Goal: Task Accomplishment & Management: Manage account settings

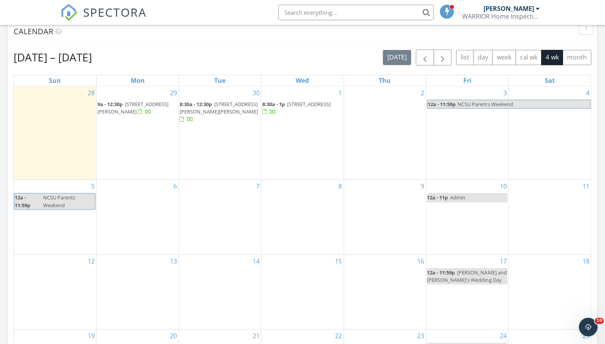
scroll to position [321, 0]
click at [364, 111] on div "2" at bounding box center [385, 133] width 82 height 93
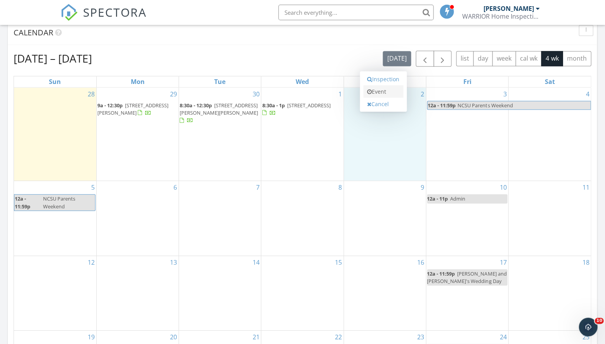
click at [365, 92] on link "Event" at bounding box center [383, 91] width 40 height 12
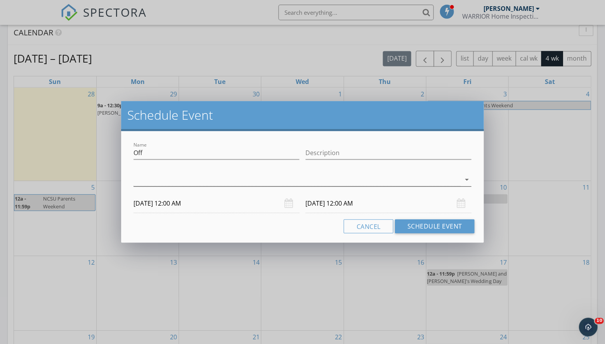
click at [335, 179] on div at bounding box center [297, 179] width 327 height 13
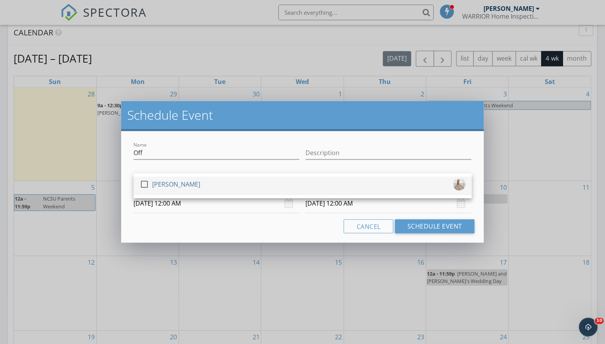
click at [142, 181] on div at bounding box center [144, 183] width 13 height 13
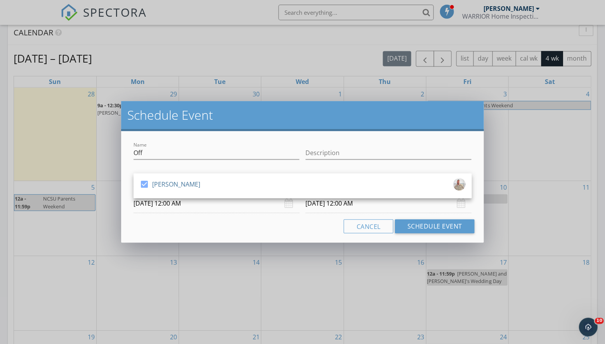
click at [465, 204] on input "10/03/2025 12:00 AM" at bounding box center [388, 203] width 166 height 19
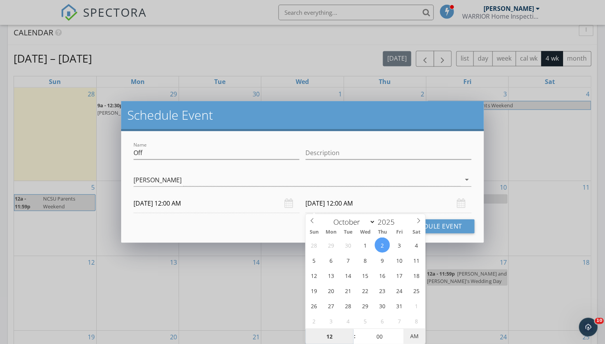
type input "10/02/2025 12:00 PM"
type input "01"
type input "10/02/2025 1:00 PM"
click at [350, 330] on span at bounding box center [350, 332] width 5 height 8
type input "02"
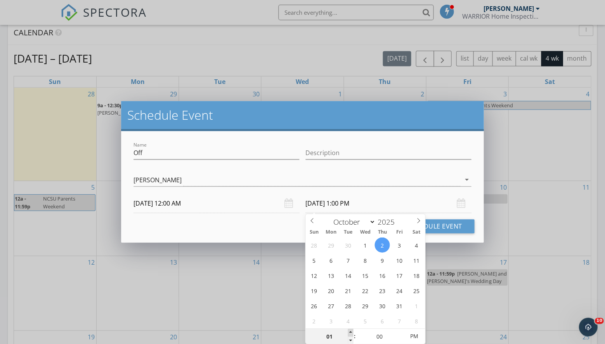
type input "10/02/2025 2:00 PM"
click at [350, 330] on span at bounding box center [350, 332] width 5 height 8
type input "03"
type input "10/02/2025 3:00 PM"
click at [350, 330] on span at bounding box center [350, 332] width 5 height 8
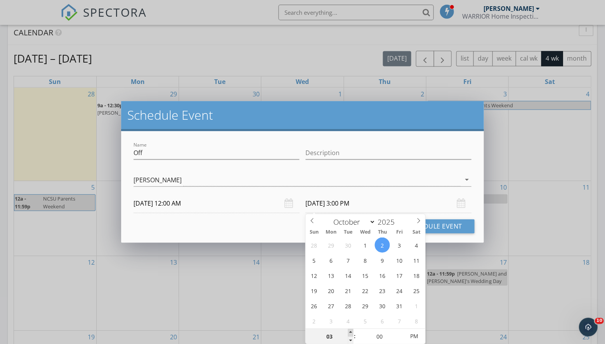
type input "04"
type input "10/02/2025 4:00 PM"
click at [350, 330] on span at bounding box center [350, 332] width 5 height 8
type input "05"
type input "10/02/2025 5:00 PM"
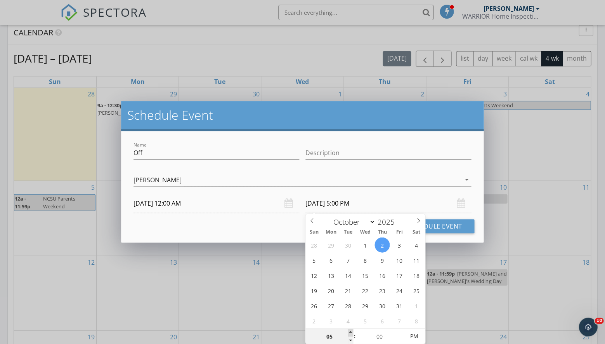
click at [350, 330] on span at bounding box center [350, 332] width 5 height 8
type input "06"
type input "10/02/2025 6:00 PM"
click at [350, 330] on span at bounding box center [350, 332] width 5 height 8
type input "07"
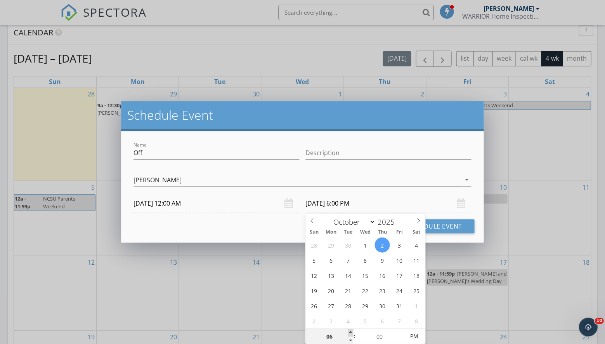
type input "10/02/2025 7:00 PM"
click at [350, 330] on span at bounding box center [350, 332] width 5 height 8
click at [233, 150] on input "Off" at bounding box center [217, 152] width 166 height 13
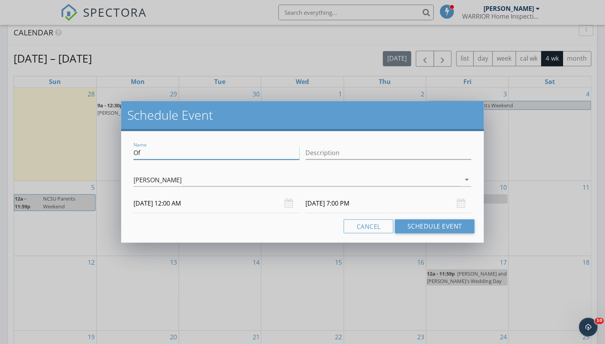
type input "O"
type input "Block"
click at [455, 233] on button "Schedule Event" at bounding box center [435, 226] width 80 height 14
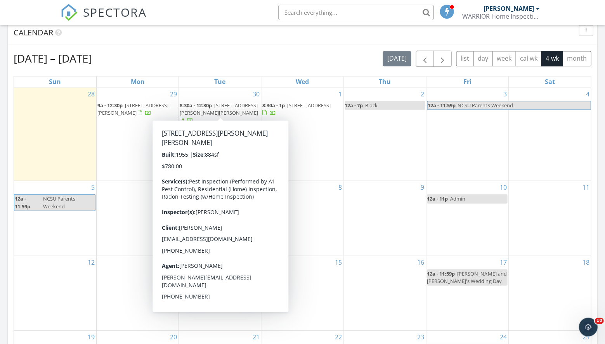
click at [213, 111] on span "[STREET_ADDRESS][PERSON_NAME][PERSON_NAME]" at bounding box center [219, 108] width 78 height 14
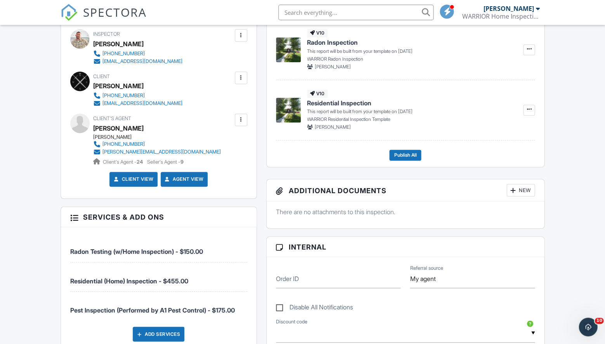
scroll to position [226, 0]
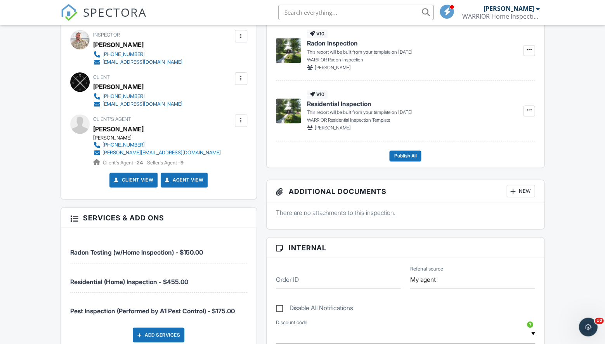
click at [175, 179] on link "Agent View" at bounding box center [183, 180] width 40 height 8
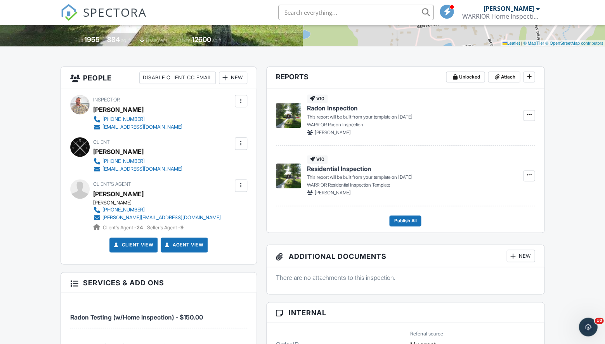
scroll to position [158, 0]
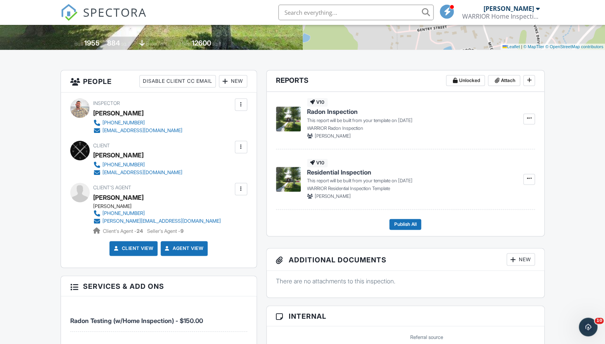
click at [228, 82] on div at bounding box center [226, 81] width 8 height 8
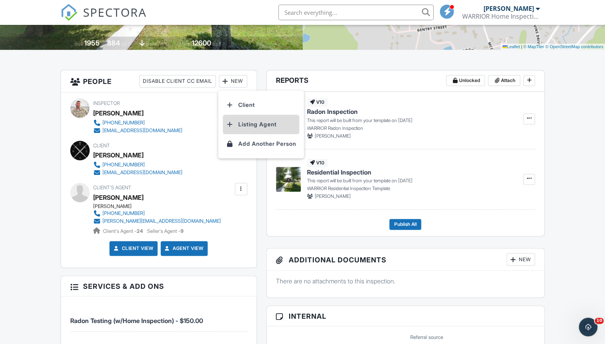
click at [241, 124] on li "Listing Agent" at bounding box center [261, 124] width 76 height 19
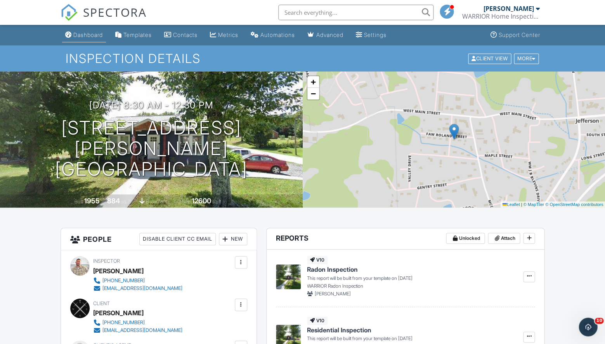
click at [82, 36] on div "Dashboard" at bounding box center [88, 34] width 30 height 7
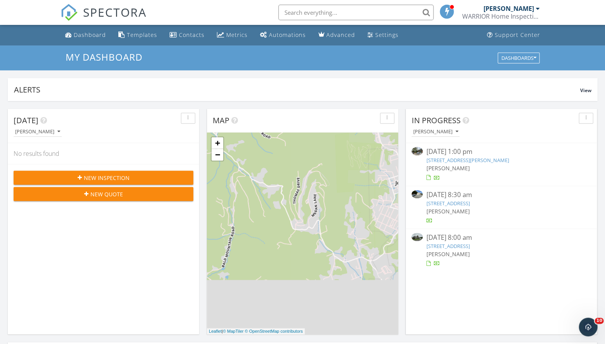
scroll to position [5, 0]
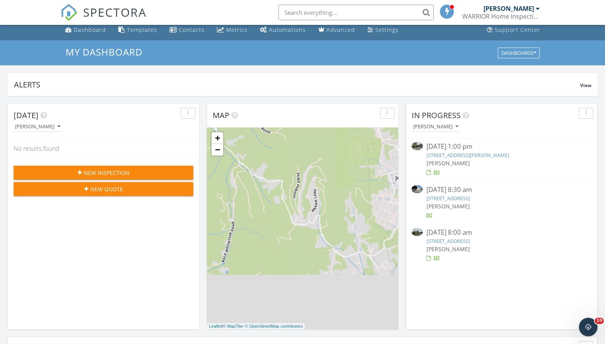
click at [174, 119] on div "Today" at bounding box center [98, 115] width 168 height 12
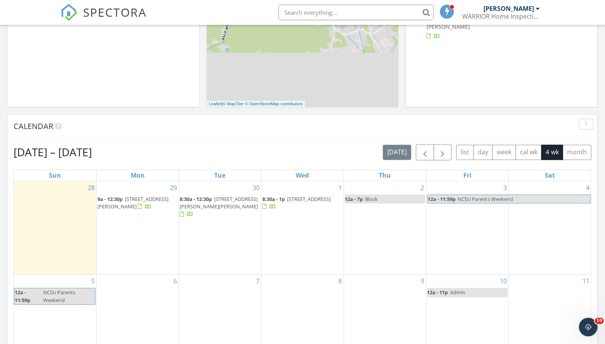
scroll to position [253, 0]
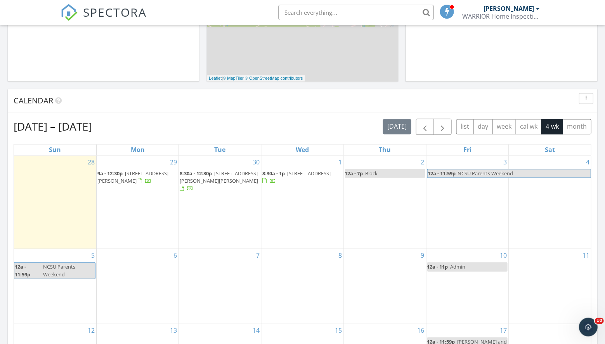
click at [131, 173] on span "181 Oak Ln, Newland 28657" at bounding box center [132, 176] width 71 height 14
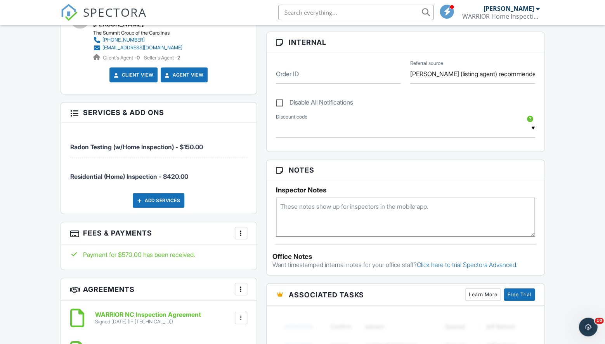
scroll to position [431, 0]
click at [243, 229] on div at bounding box center [241, 233] width 8 height 8
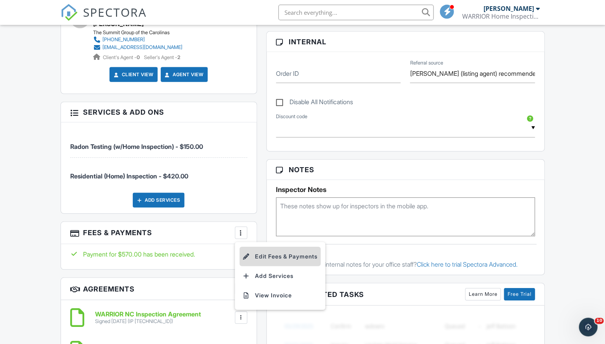
click at [253, 253] on li "Edit Fees & Payments" at bounding box center [279, 255] width 81 height 19
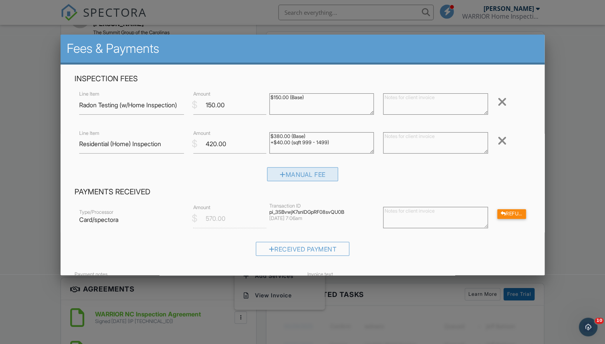
click at [275, 173] on div "Manual Fee" at bounding box center [302, 174] width 71 height 14
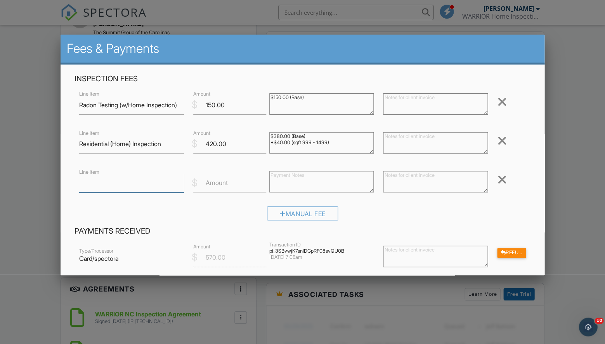
click at [109, 181] on input "Line Item" at bounding box center [131, 182] width 105 height 19
type input "Fuel Charge"
click at [225, 184] on label "Amount" at bounding box center [217, 182] width 22 height 9
click at [225, 184] on input "Amount" at bounding box center [229, 182] width 73 height 19
type input "50.00"
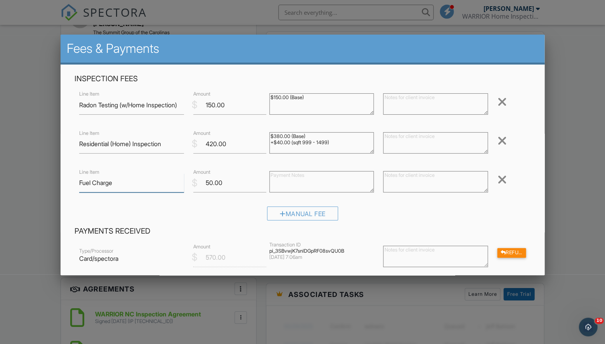
click at [128, 180] on input "Fuel Charge" at bounding box center [131, 182] width 105 height 19
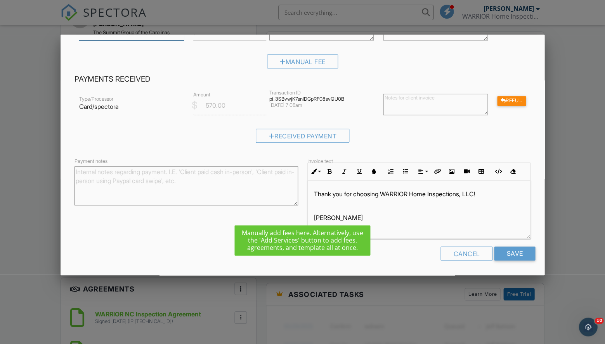
scroll to position [151, 0]
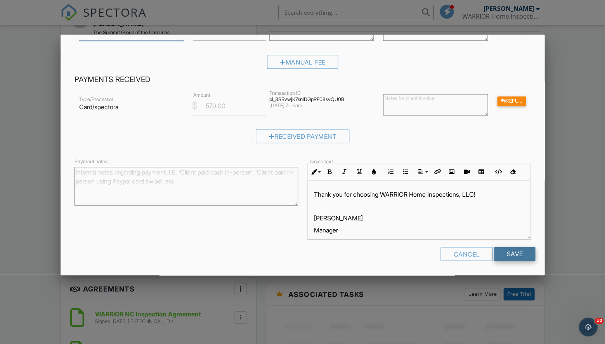
type input "Fuel Charge (2 trips...1+hr drive time)"
click at [520, 255] on input "Save" at bounding box center [514, 253] width 41 height 14
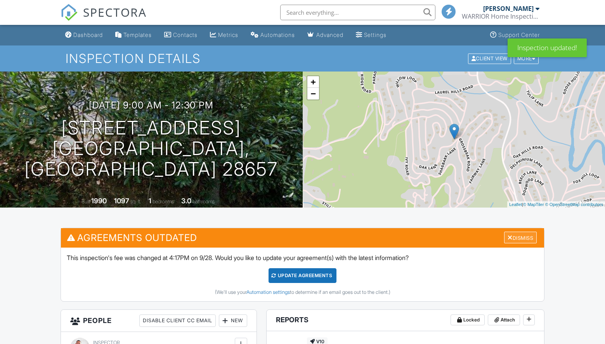
click at [508, 236] on div at bounding box center [510, 237] width 5 height 6
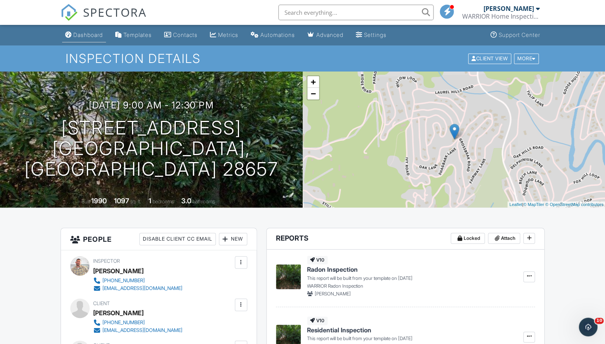
click at [85, 36] on div "Dashboard" at bounding box center [88, 34] width 30 height 7
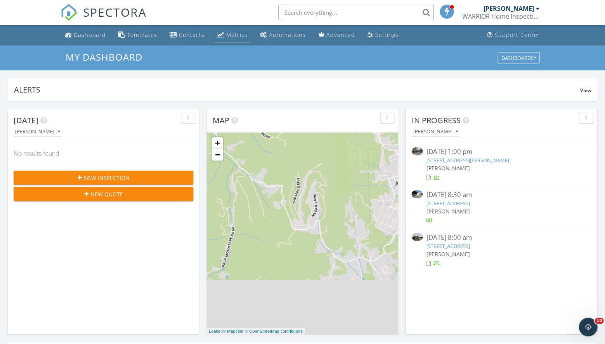
click at [227, 33] on div "Metrics" at bounding box center [236, 34] width 21 height 7
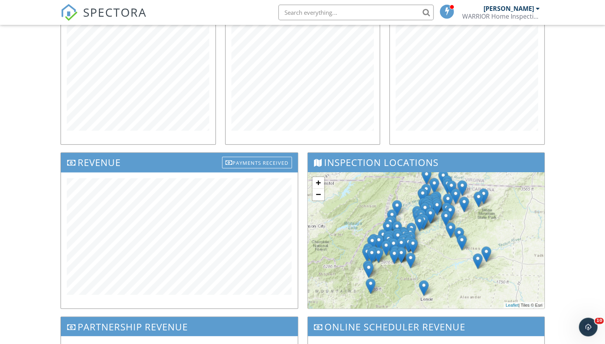
scroll to position [149, 0]
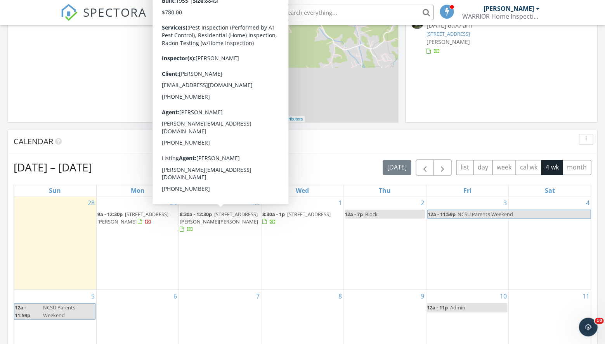
scroll to position [212, 0]
click at [136, 130] on div "Calendar" at bounding box center [302, 142] width 589 height 24
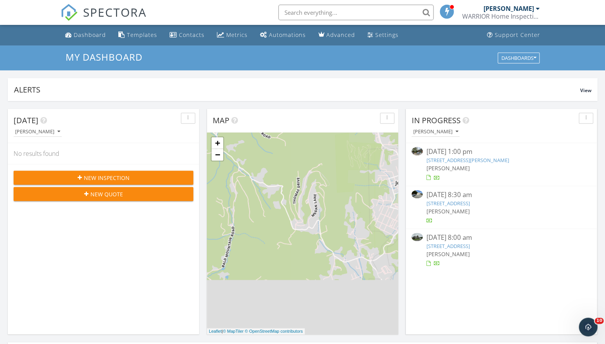
scroll to position [0, 0]
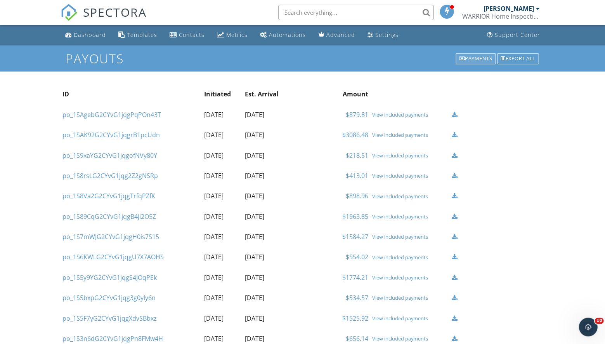
click at [465, 57] on div "Payments" at bounding box center [476, 58] width 40 height 11
